Goal: Task Accomplishment & Management: Manage account settings

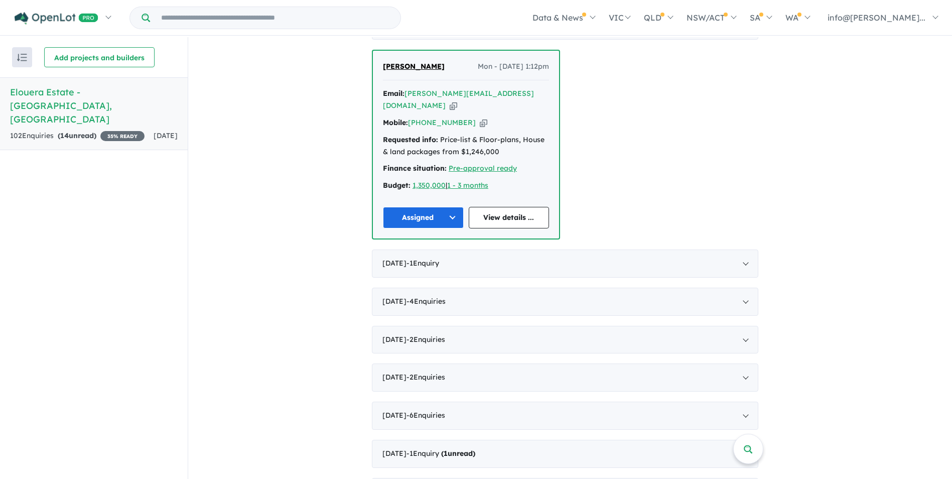
scroll to position [351, 0]
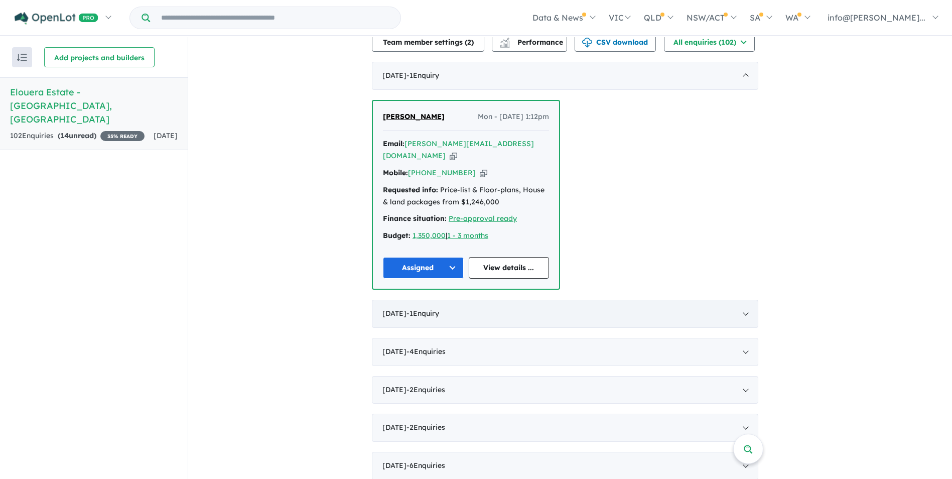
click at [747, 302] on div "July 2025 - 1 Enquir y ( 0 unread)" at bounding box center [565, 314] width 387 height 28
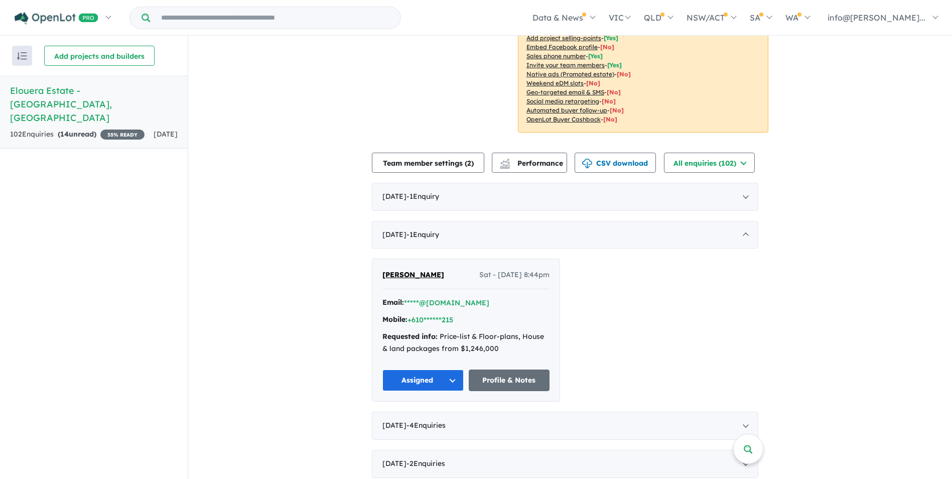
scroll to position [201, 0]
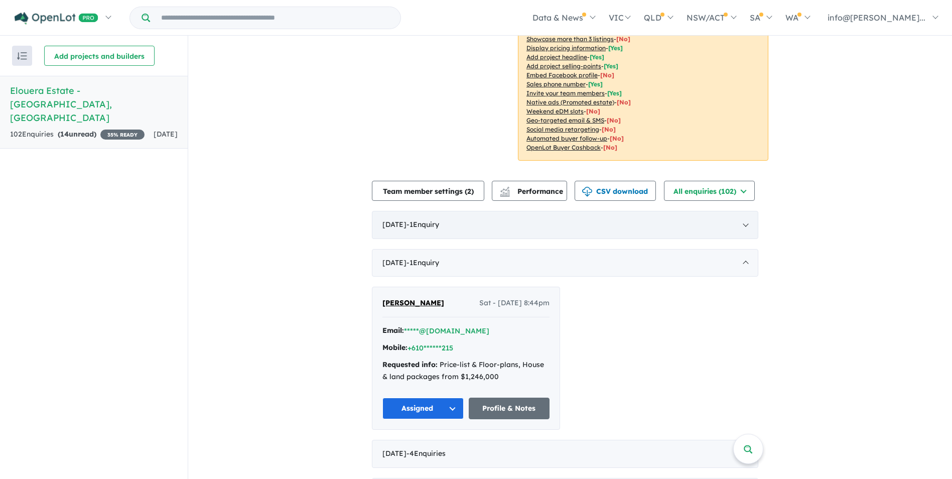
click at [747, 227] on div "August 2025 - 1 Enquir y ( 0 unread)" at bounding box center [565, 225] width 387 height 28
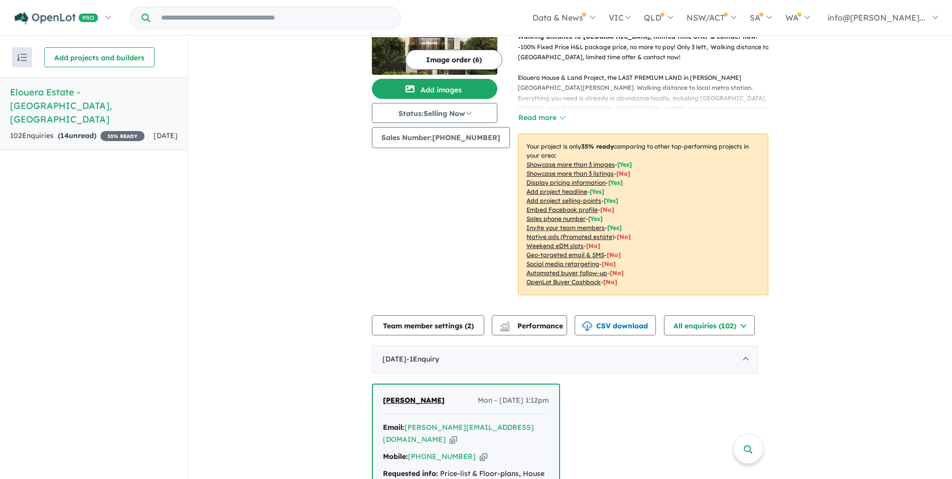
scroll to position [100, 0]
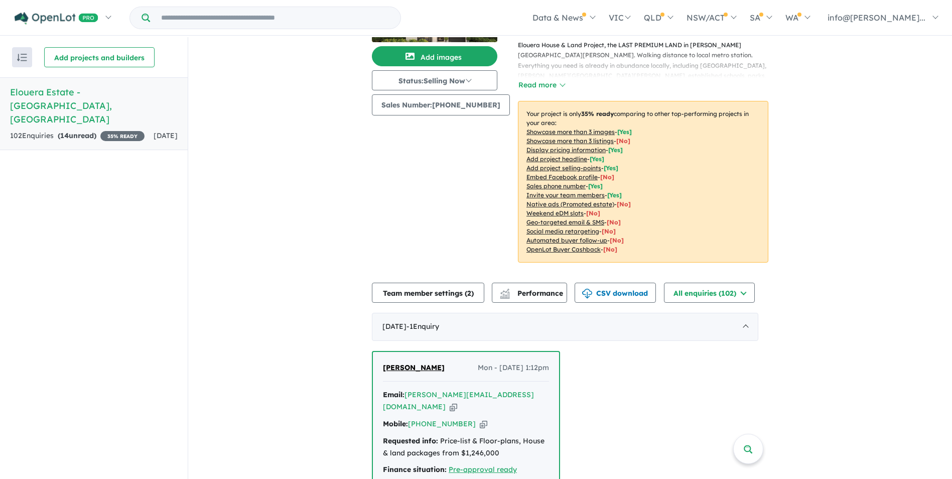
click at [418, 367] on span "[PERSON_NAME]" at bounding box center [414, 367] width 62 height 9
